Goal: Task Accomplishment & Management: Complete application form

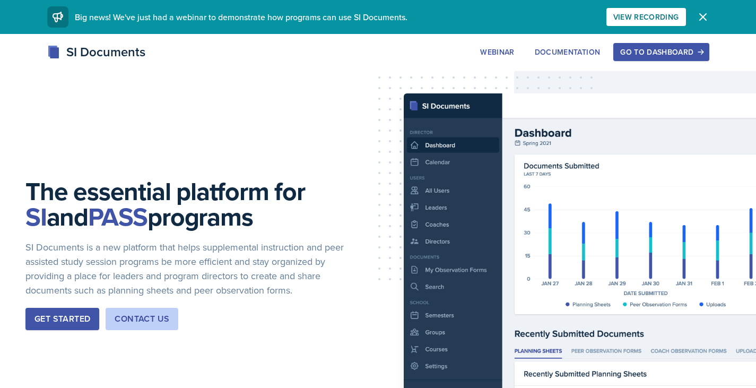
click at [677, 58] on button "Go to Dashboard" at bounding box center [661, 52] width 96 height 18
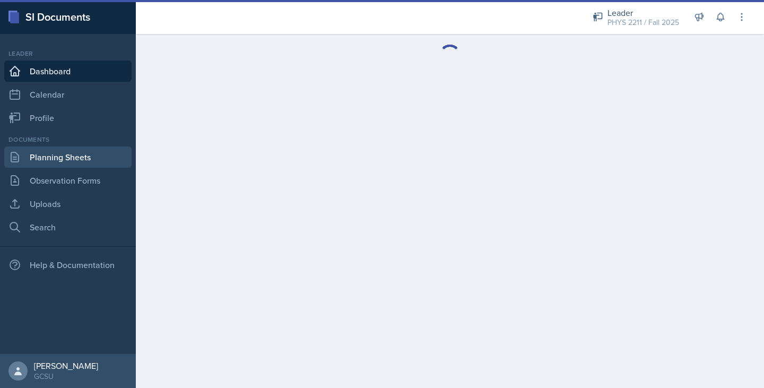
click at [77, 156] on link "Planning Sheets" at bounding box center [67, 156] width 127 height 21
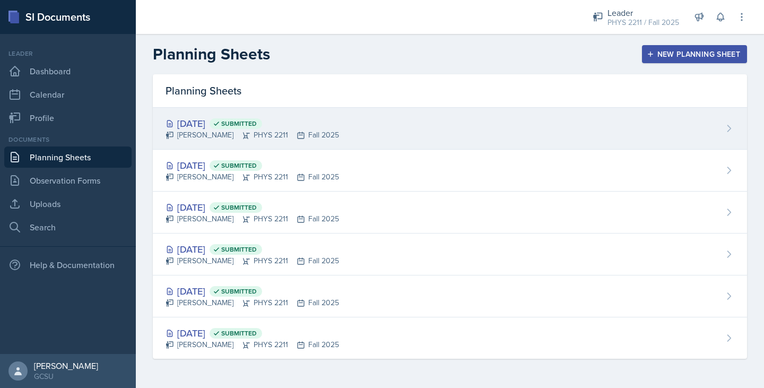
click at [400, 142] on div "[DATE] Submitted [PERSON_NAME] PHYS 2211 Fall 2025" at bounding box center [450, 129] width 594 height 42
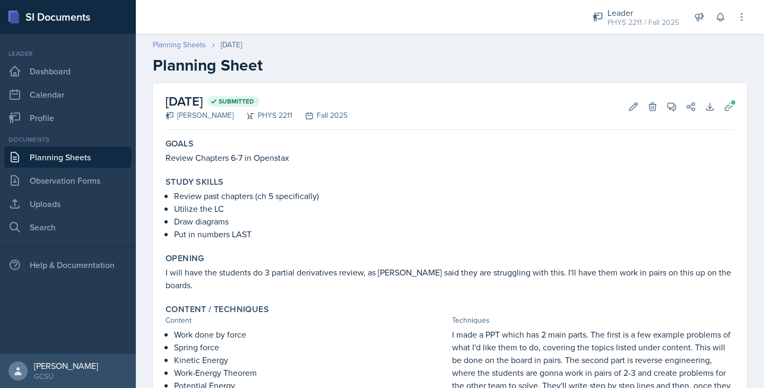
click at [199, 45] on link "Planning Sheets" at bounding box center [179, 44] width 53 height 11
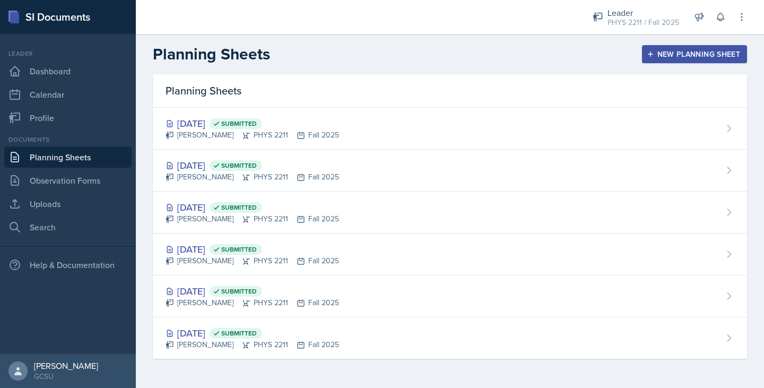
click at [655, 49] on button "New Planning Sheet" at bounding box center [694, 54] width 105 height 18
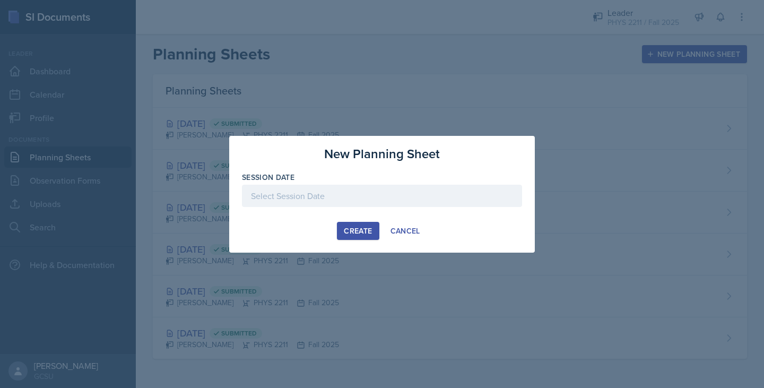
click at [391, 201] on div at bounding box center [382, 196] width 280 height 22
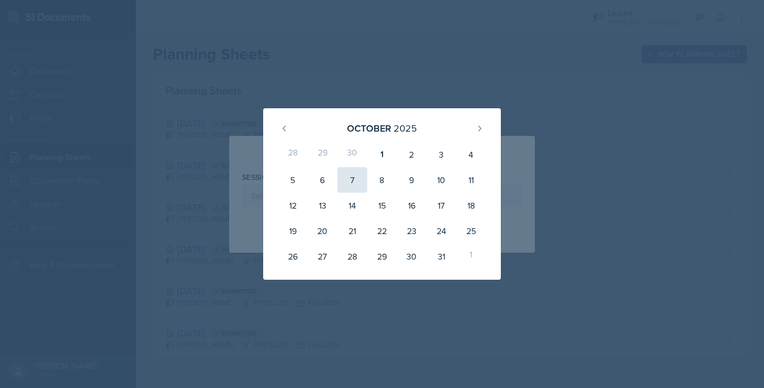
click at [349, 183] on div "7" at bounding box center [352, 179] width 30 height 25
type input "[DATE]"
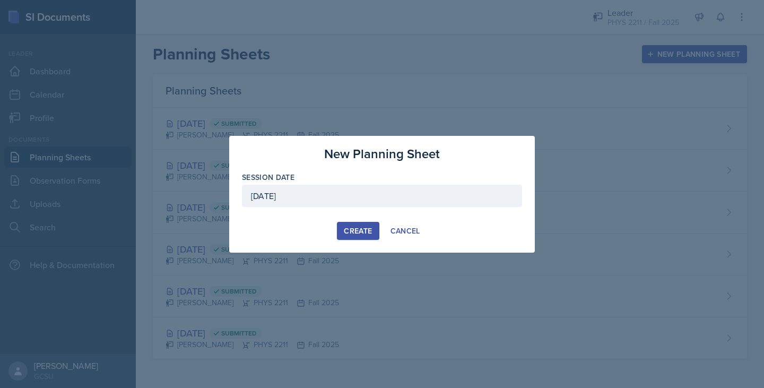
click at [349, 233] on div "Create" at bounding box center [358, 231] width 28 height 8
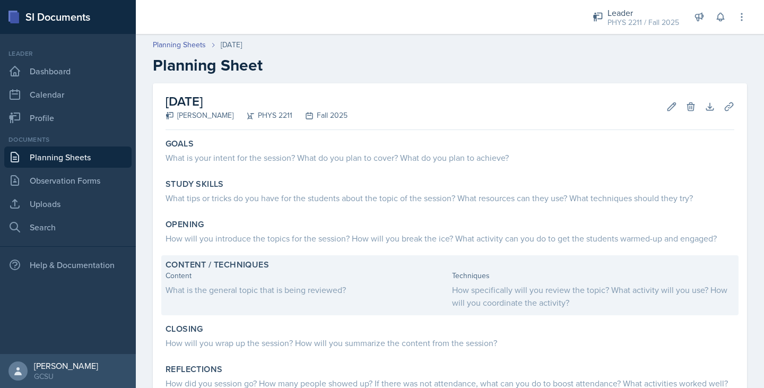
click at [327, 283] on div "Content What is the general topic that is being reviewed?" at bounding box center [307, 289] width 282 height 39
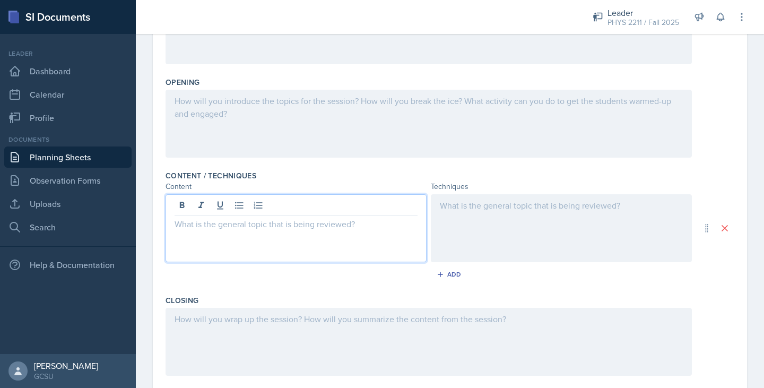
scroll to position [227, 0]
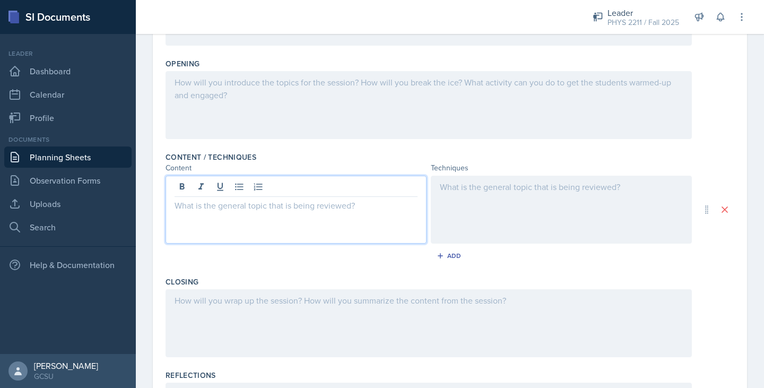
click at [256, 202] on p at bounding box center [296, 205] width 243 height 13
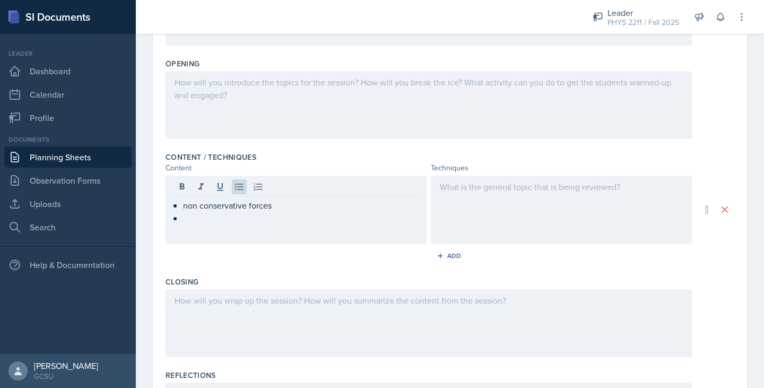
click at [474, 214] on div at bounding box center [561, 210] width 261 height 68
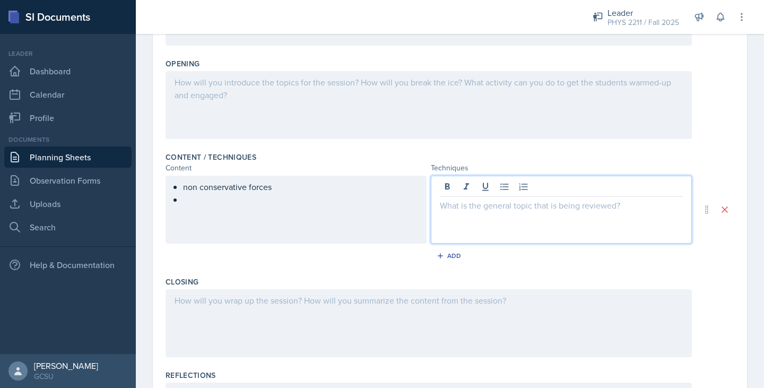
scroll to position [246, 0]
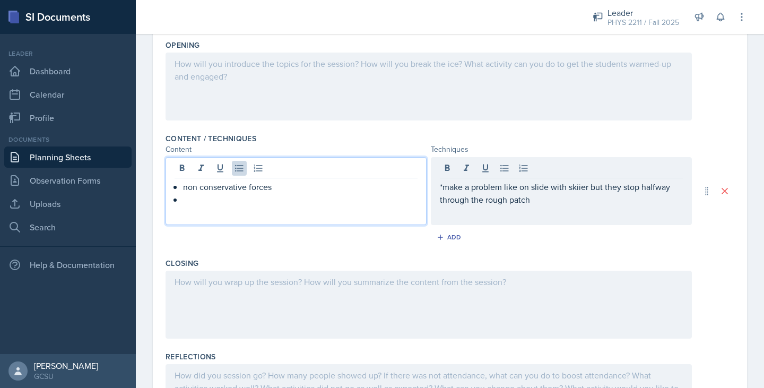
click at [318, 186] on ul "non conservative forces" at bounding box center [300, 192] width 235 height 25
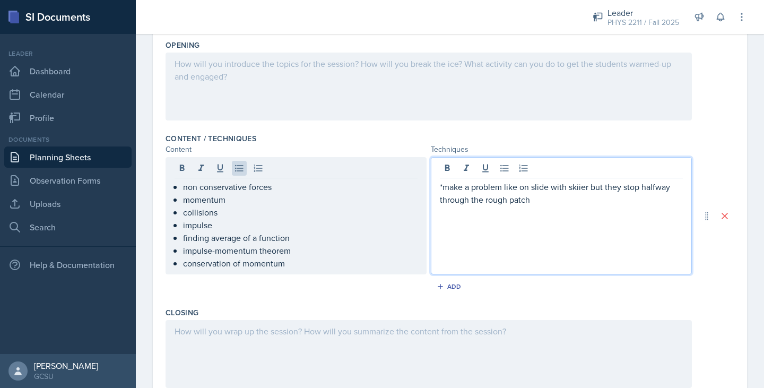
click at [596, 184] on p "*make a problem like on slide with skiier but they stop halfway through the rou…" at bounding box center [561, 192] width 243 height 25
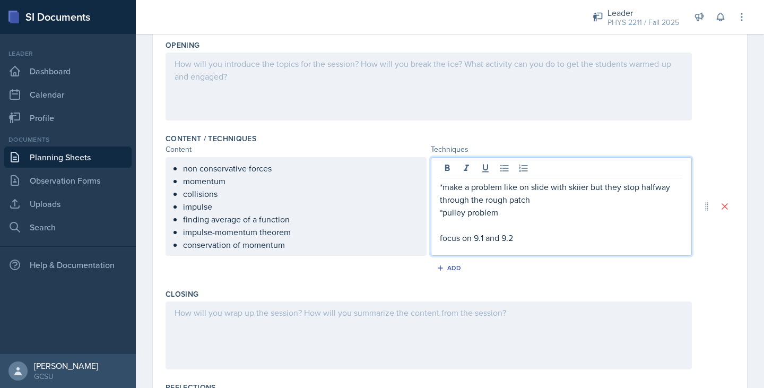
click at [533, 209] on p "*pulley problem" at bounding box center [561, 212] width 243 height 13
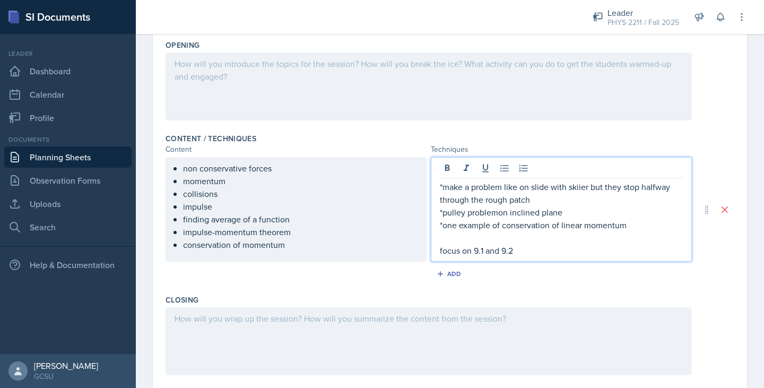
click at [567, 248] on p "focus on 9.1 and 9.2" at bounding box center [561, 250] width 243 height 13
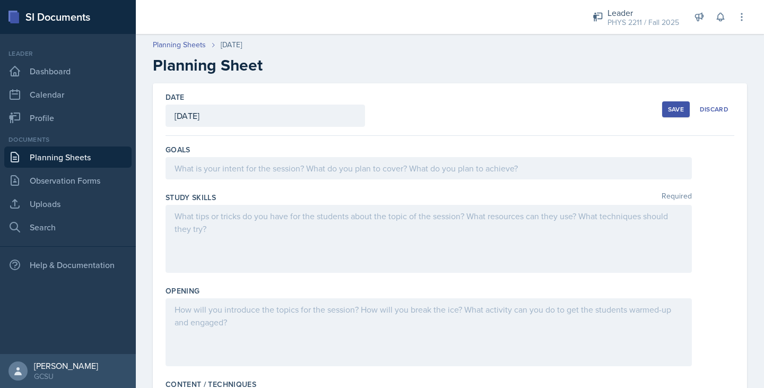
click at [668, 106] on div "Save" at bounding box center [676, 109] width 16 height 8
